Goal: Task Accomplishment & Management: Manage account settings

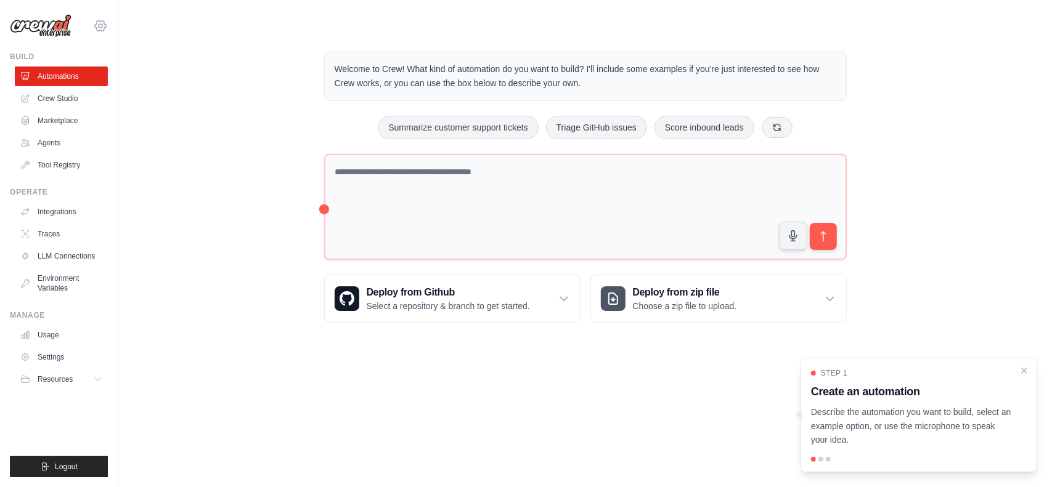
click at [107, 26] on icon at bounding box center [100, 25] width 15 height 15
click at [90, 82] on link "Settings" at bounding box center [100, 83] width 108 height 22
click at [81, 82] on link "Settings" at bounding box center [100, 83] width 108 height 22
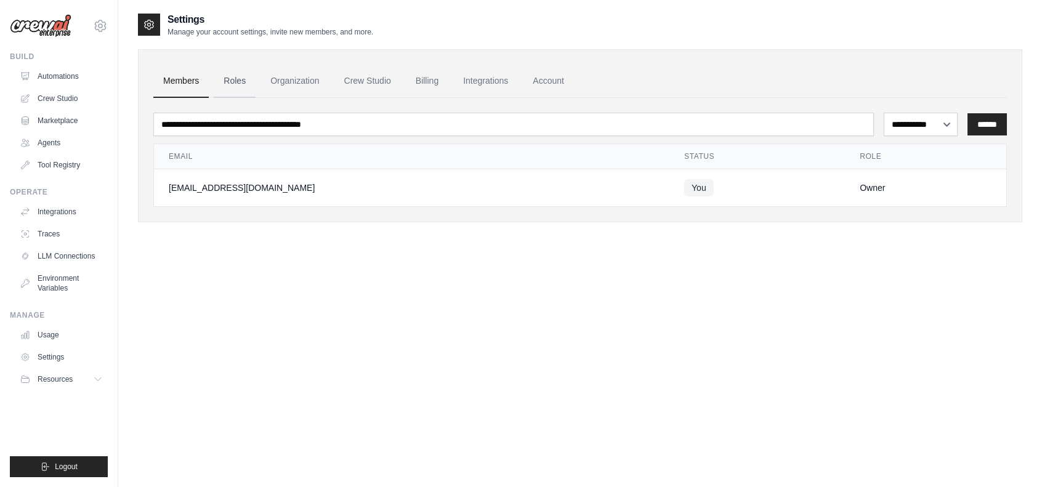
click at [234, 78] on link "Roles" at bounding box center [235, 81] width 42 height 33
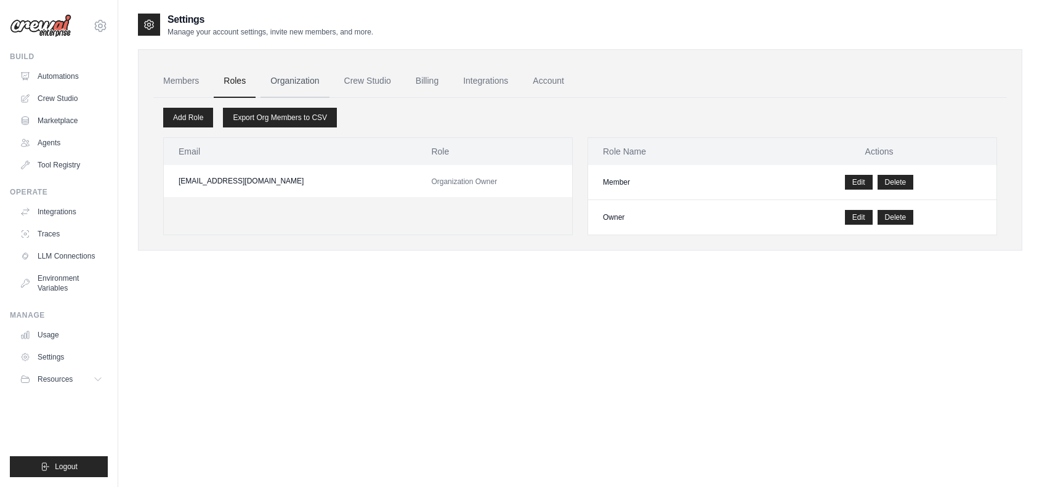
click at [307, 79] on link "Organization" at bounding box center [295, 81] width 68 height 33
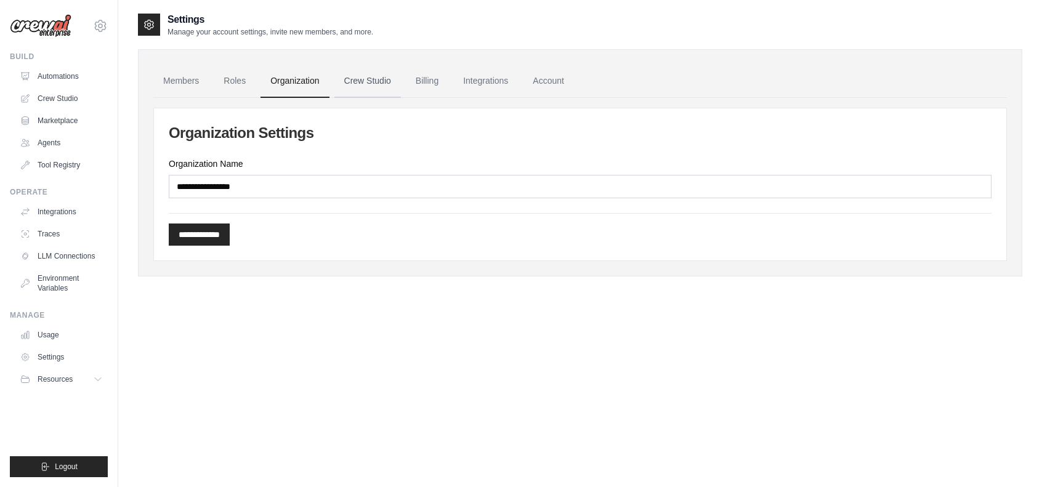
click at [367, 76] on link "Crew Studio" at bounding box center [368, 81] width 67 height 33
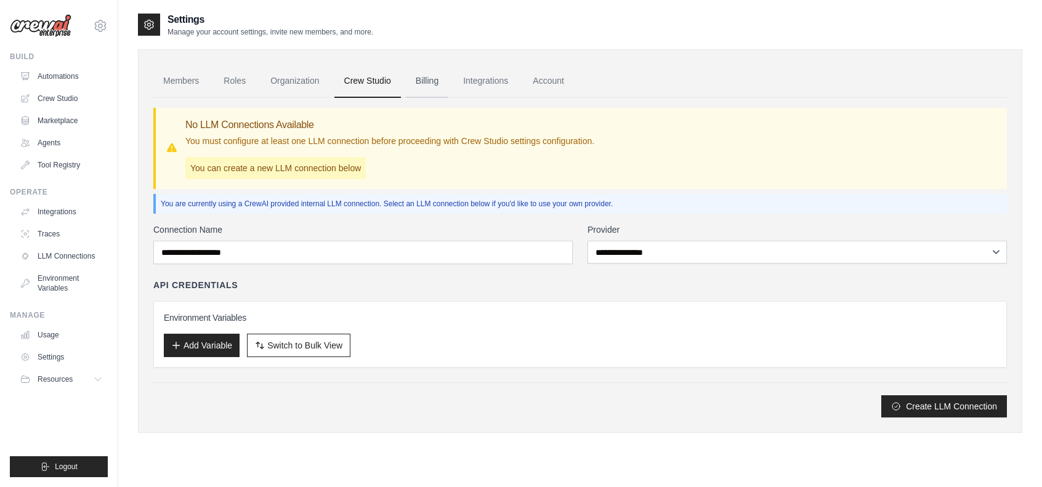
click at [433, 82] on link "Billing" at bounding box center [427, 81] width 43 height 33
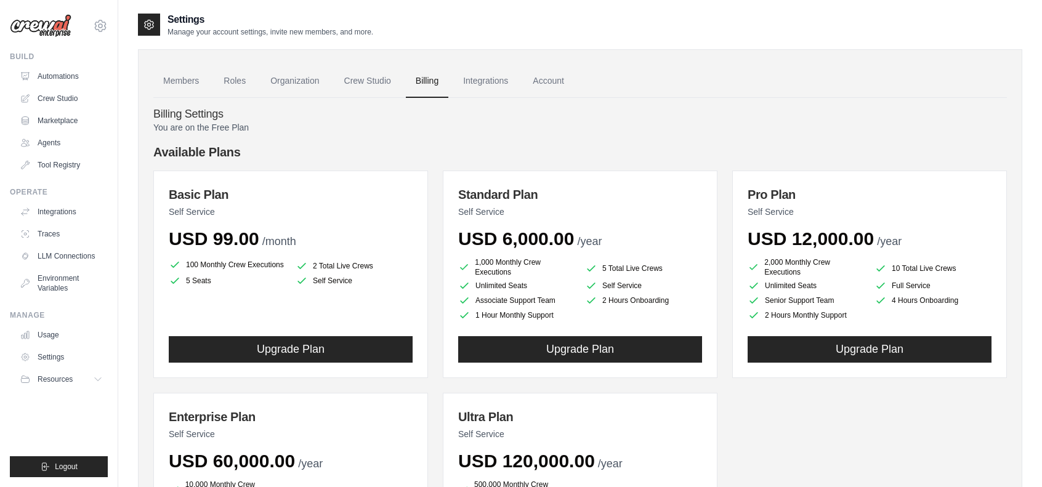
click at [488, 81] on link "Integrations" at bounding box center [485, 81] width 65 height 33
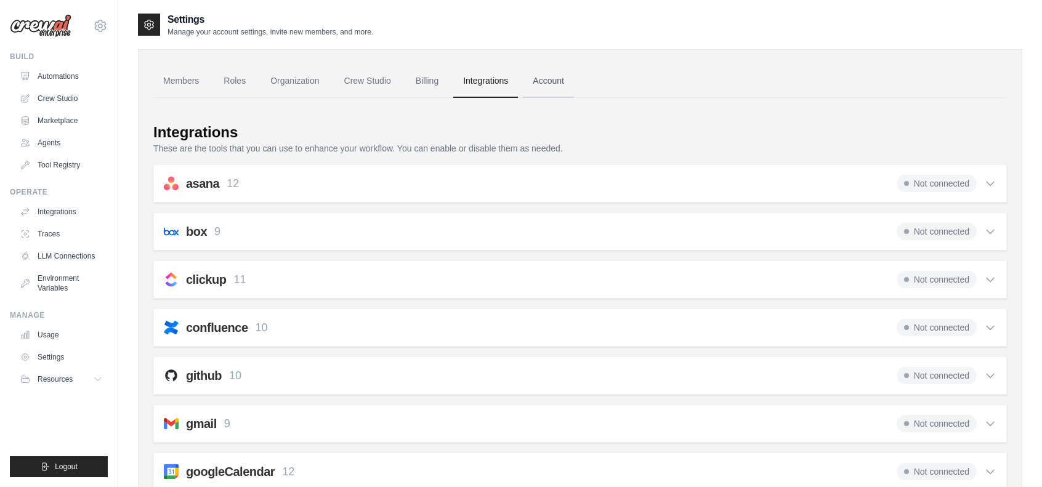
click at [567, 78] on link "Account" at bounding box center [548, 81] width 51 height 33
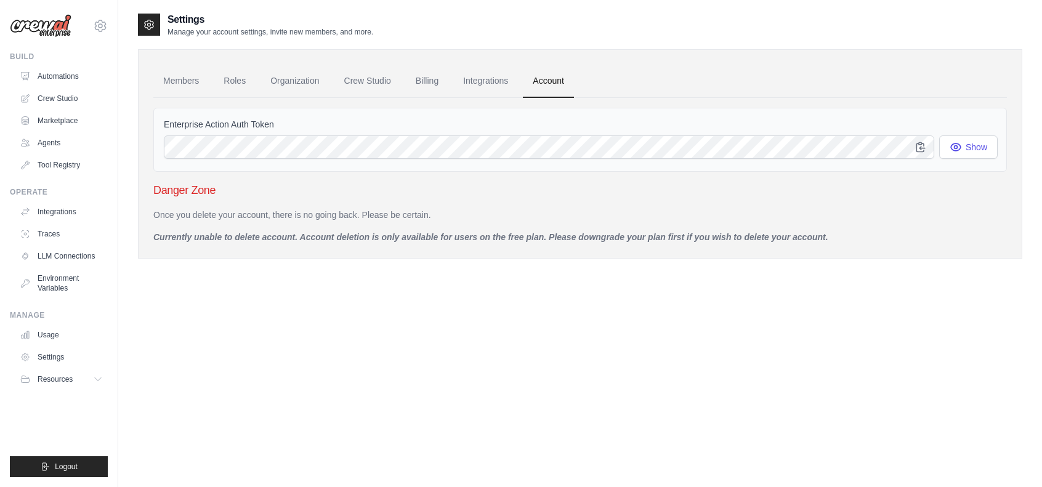
click at [152, 23] on icon at bounding box center [149, 24] width 12 height 12
click at [96, 24] on icon at bounding box center [100, 25] width 15 height 15
click at [31, 19] on img at bounding box center [41, 25] width 62 height 23
click at [33, 26] on img at bounding box center [41, 25] width 62 height 23
